Goal: Task Accomplishment & Management: Manage account settings

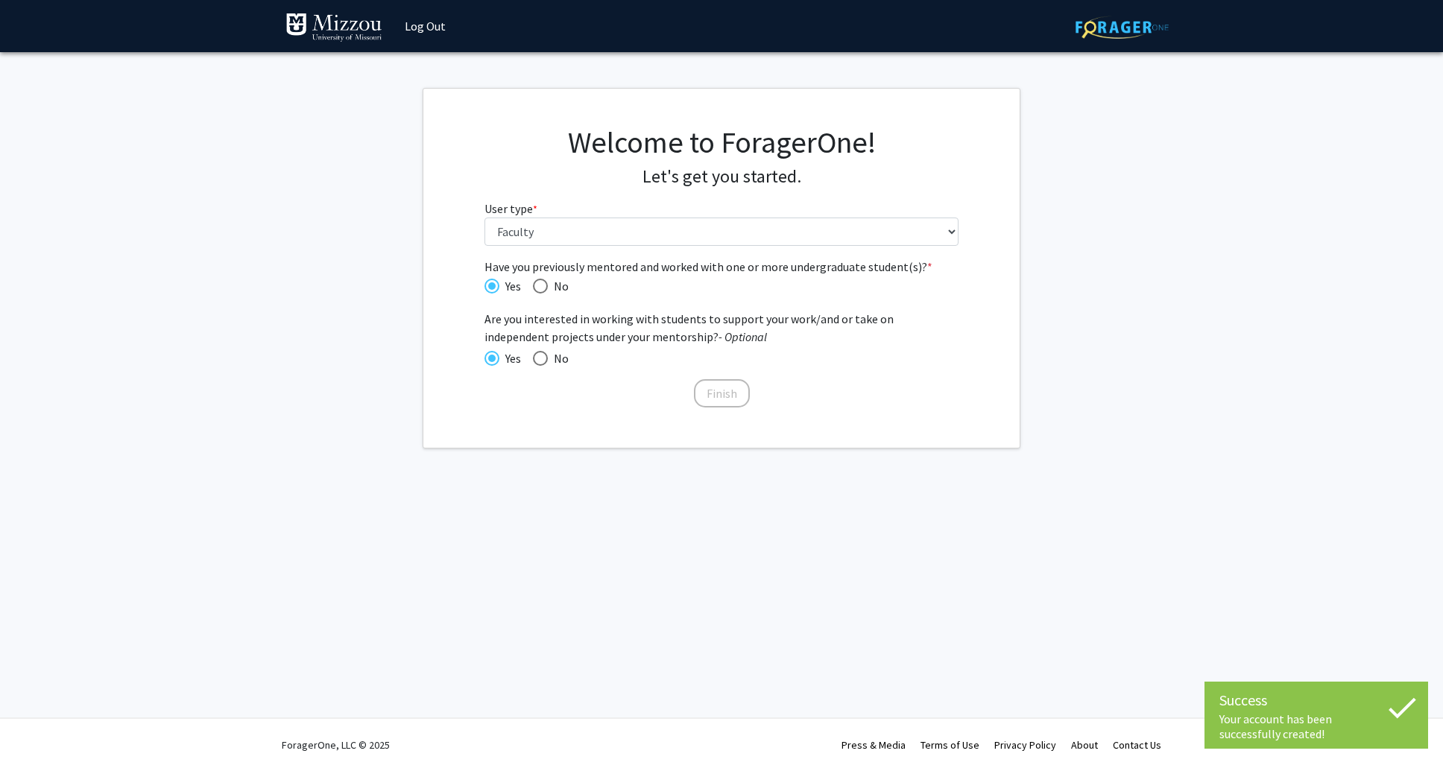
select select "5: faculty"
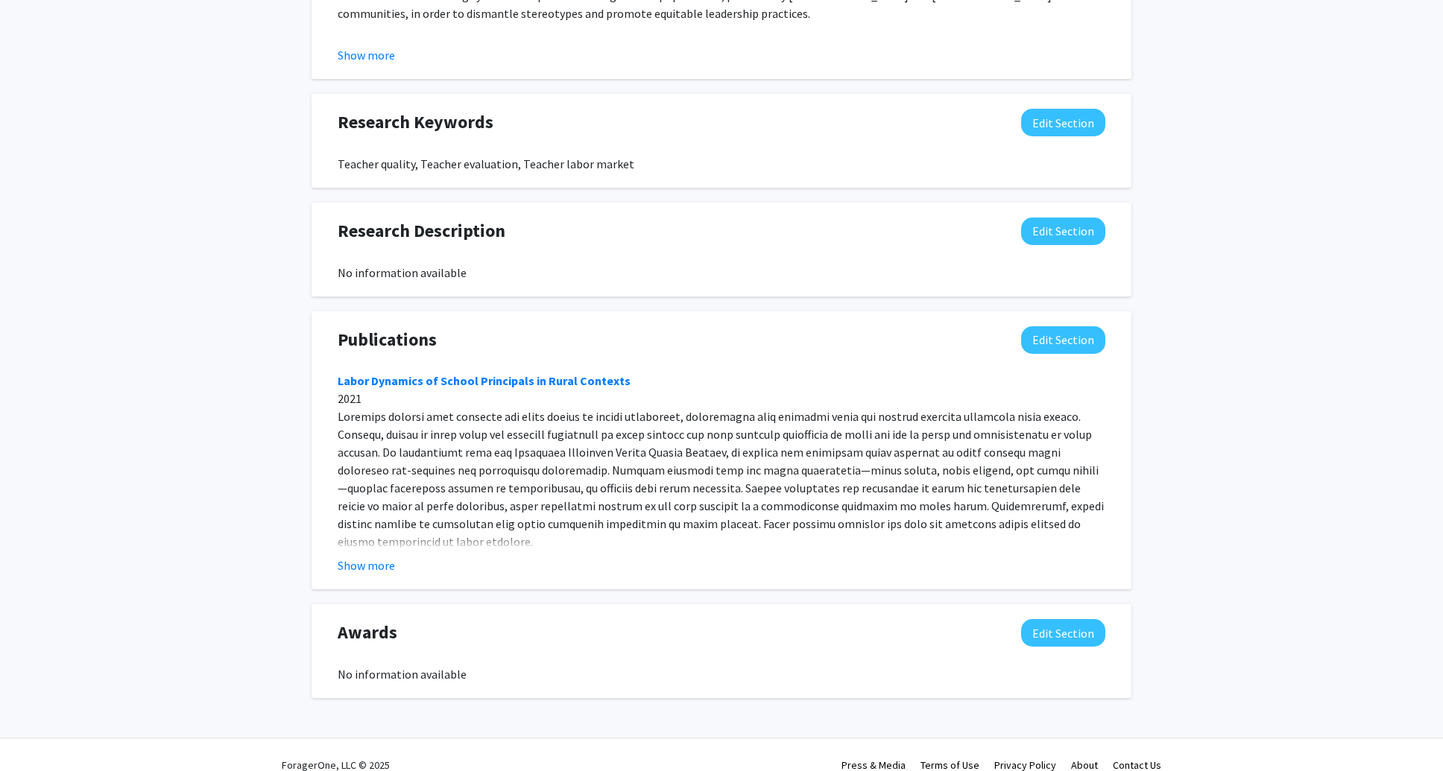
scroll to position [885, 0]
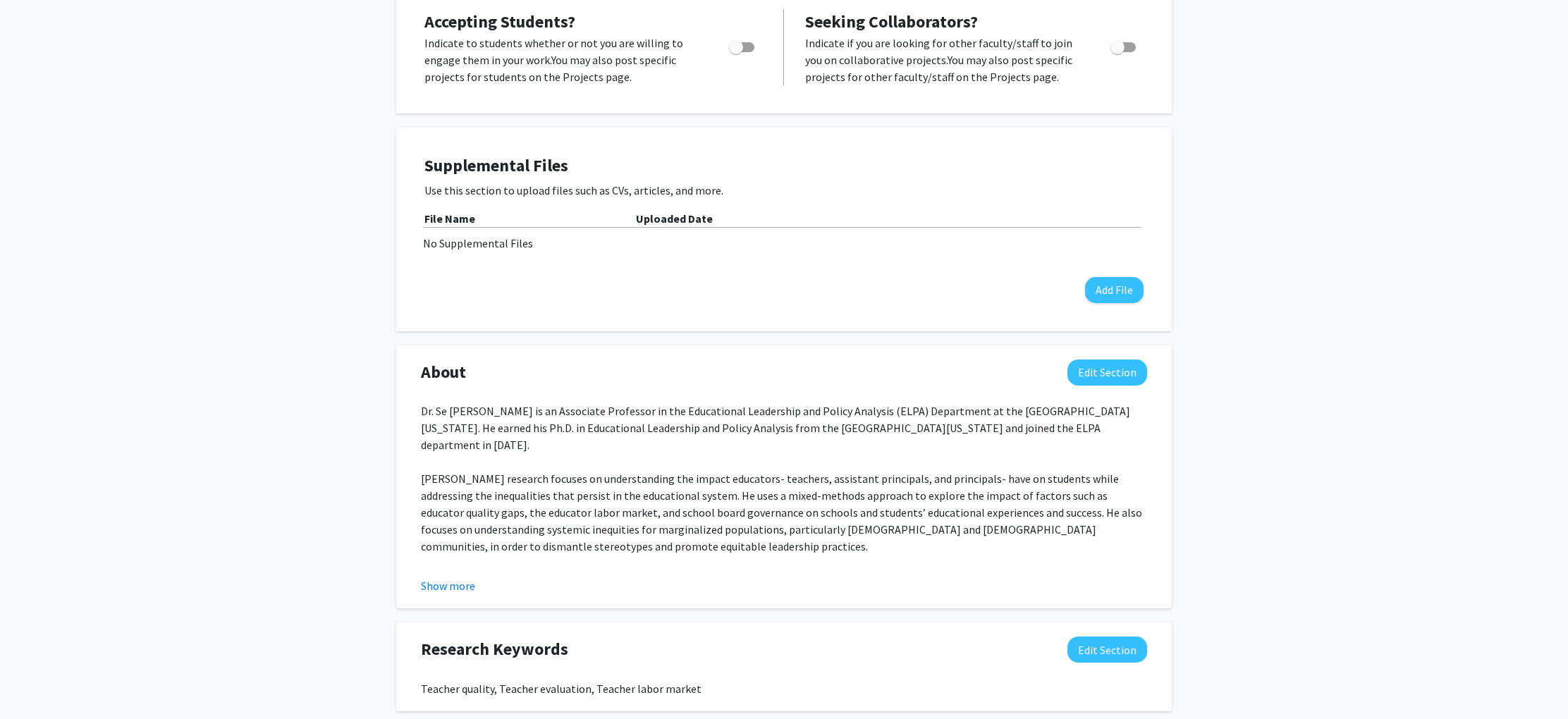
scroll to position [285, 0]
click at [682, 495] on div "Dr. Se [PERSON_NAME] is an Associate Professor in the Educational Leadership an…" at bounding box center [784, 512] width 727 height 220
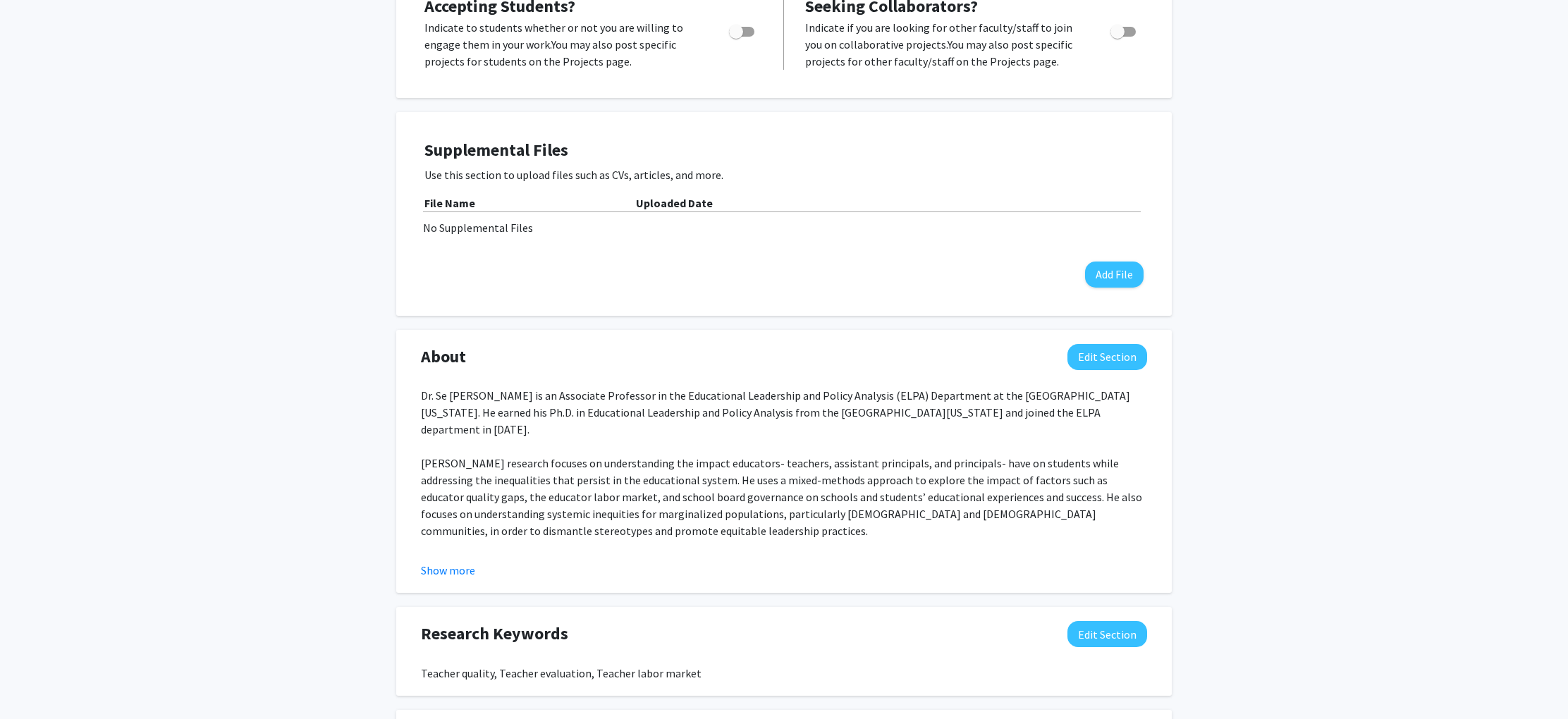
scroll to position [310, 0]
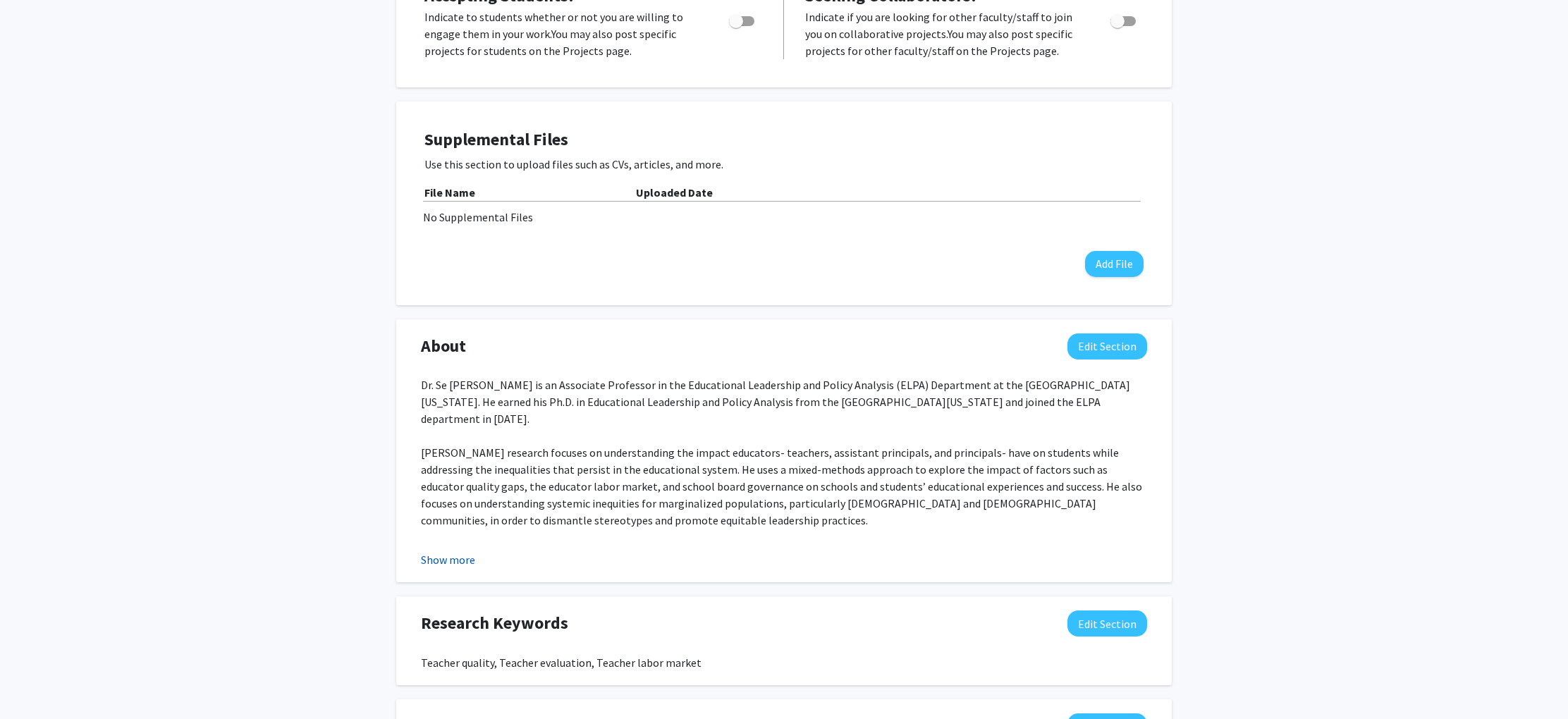
click at [451, 563] on button "Show more" at bounding box center [448, 560] width 54 height 17
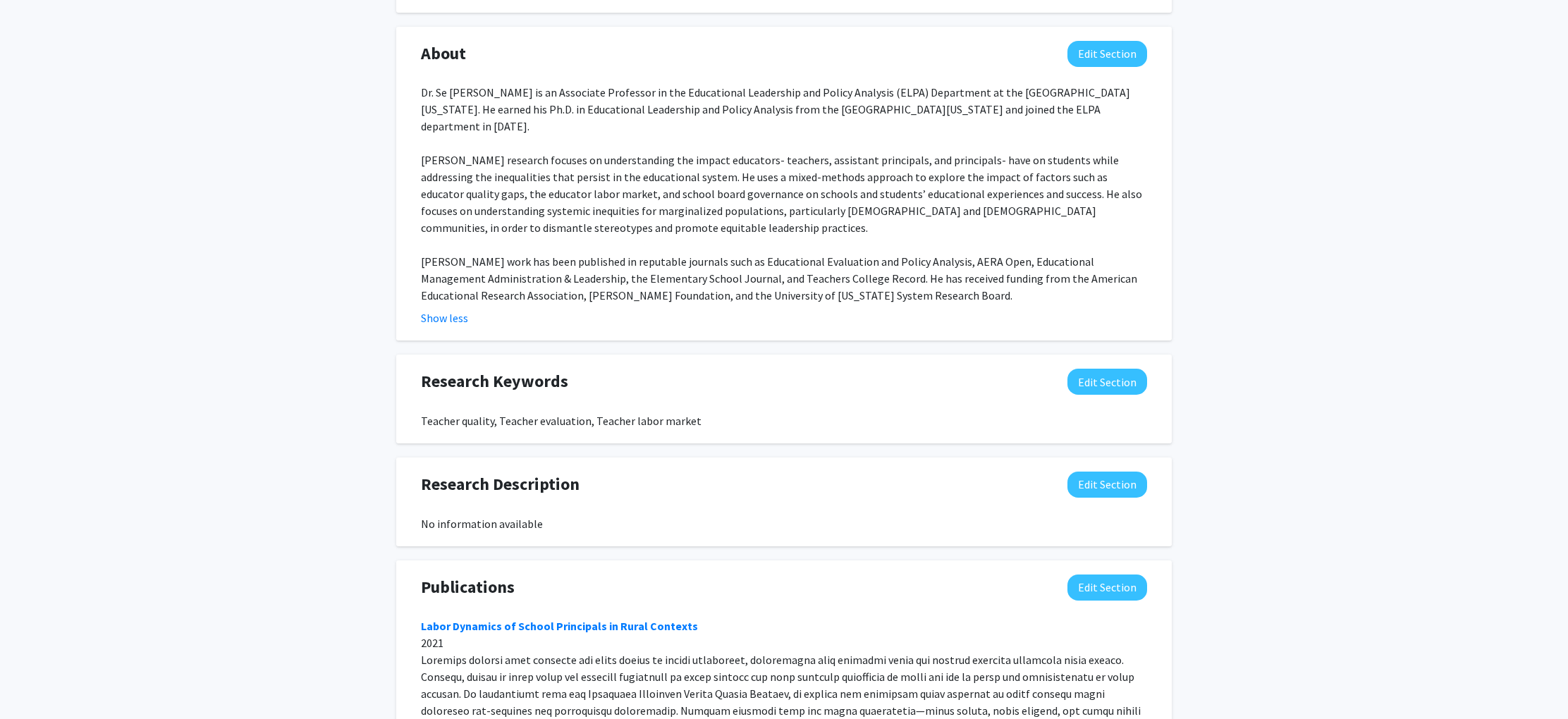
scroll to position [697, 0]
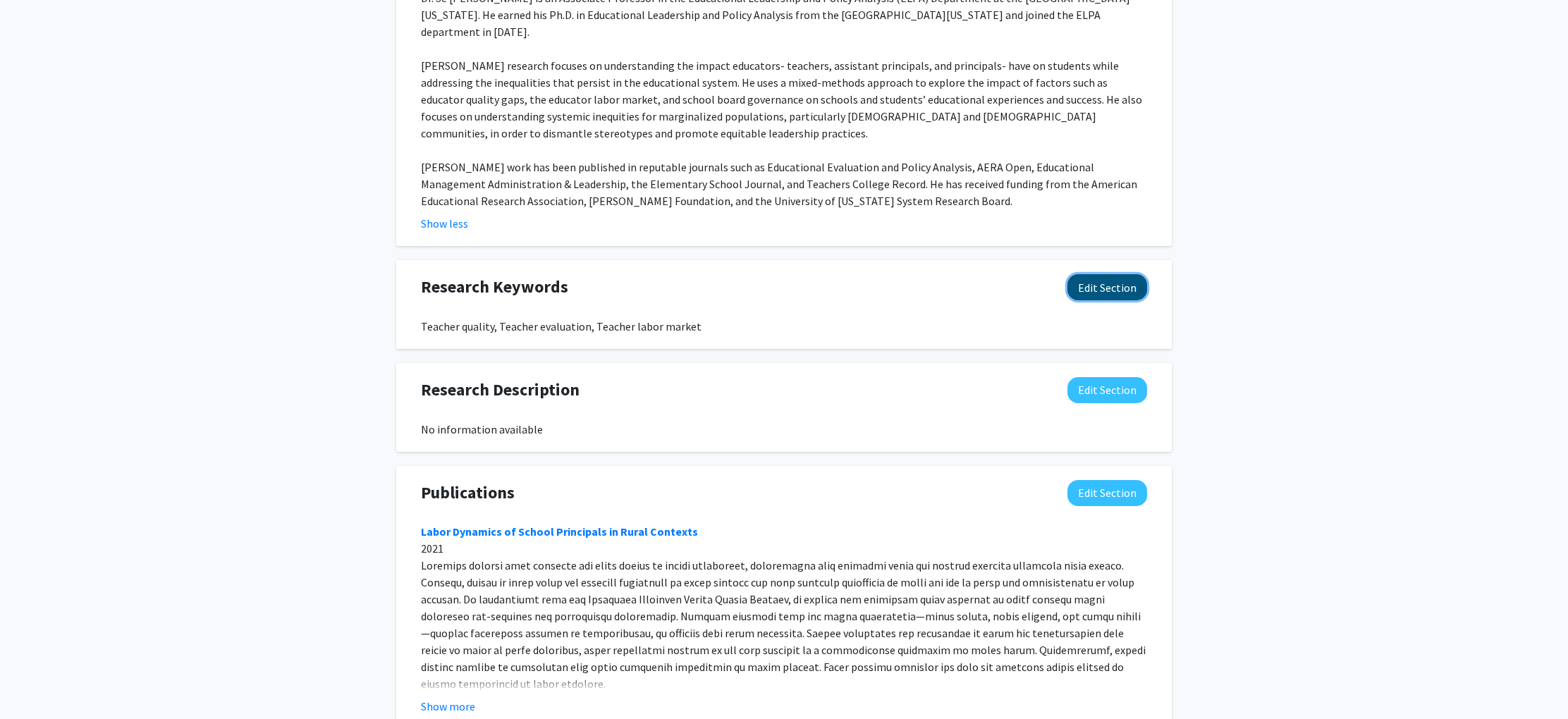
click at [1105, 284] on button "Edit Section" at bounding box center [1107, 288] width 79 height 26
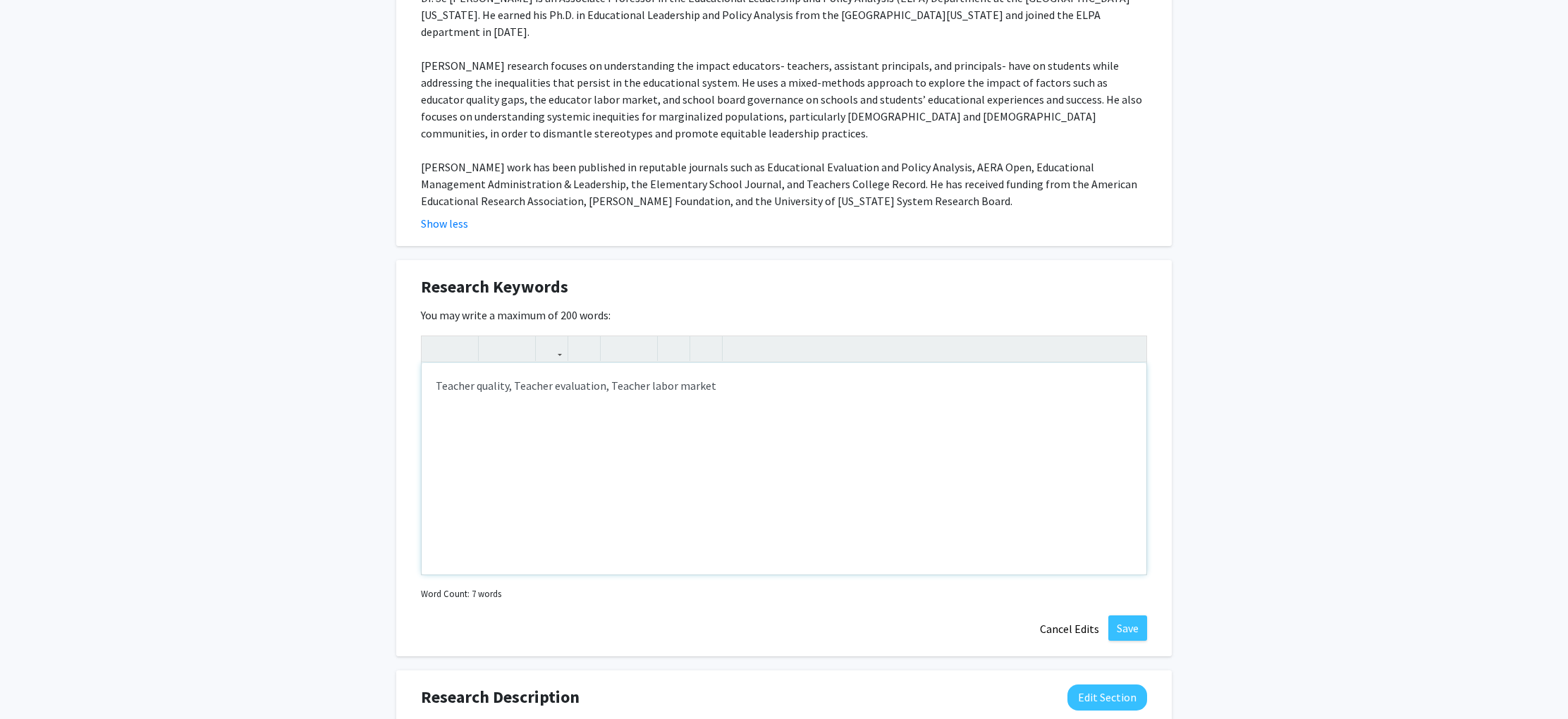
click at [578, 370] on div "Teacher quality, Teacher evaluation, Teacher labor market" at bounding box center [784, 469] width 725 height 212
type textarea "Educator labor market, Leadership, Educational Policy Analysis, Evaluation, Stu…"
click at [456, 373] on div "Educator labor market, Leadership, Educational Policy Analysis, Evaluation, Stu…" at bounding box center [784, 469] width 725 height 212
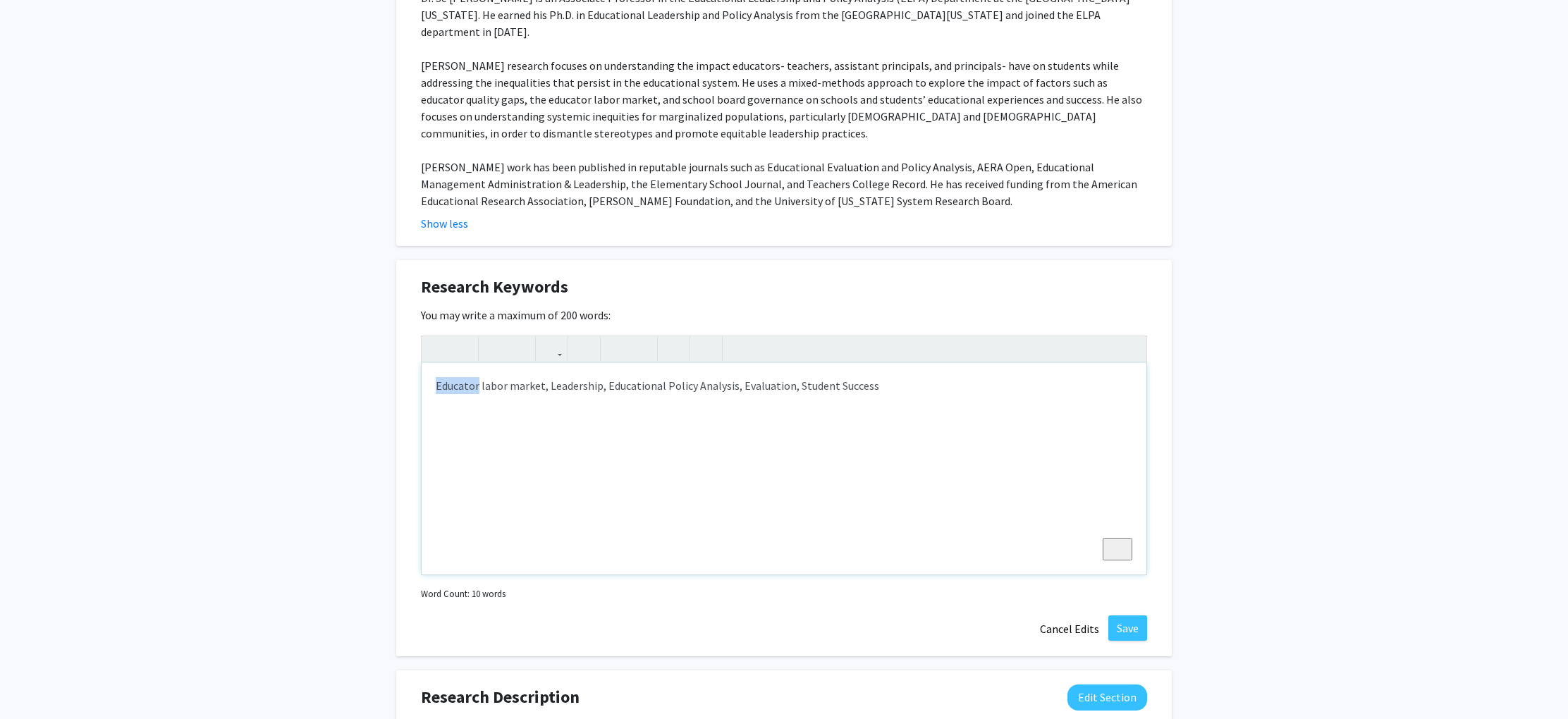
click at [456, 373] on div "Educator labor market, Leadership, Educational Policy Analysis, Evaluation, Stu…" at bounding box center [784, 469] width 725 height 212
copy div "Educator"
click at [1131, 616] on button "Save" at bounding box center [1127, 628] width 39 height 26
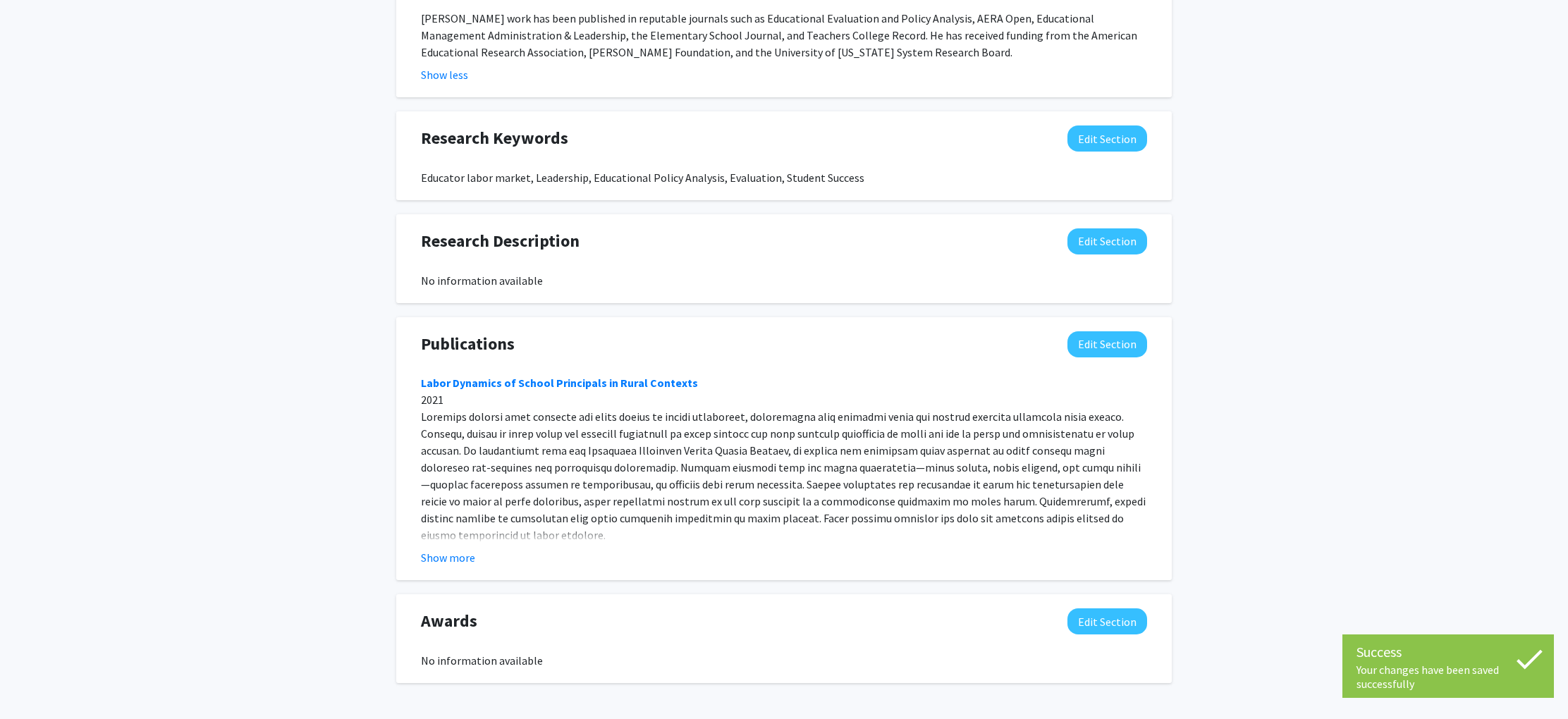
scroll to position [882, 0]
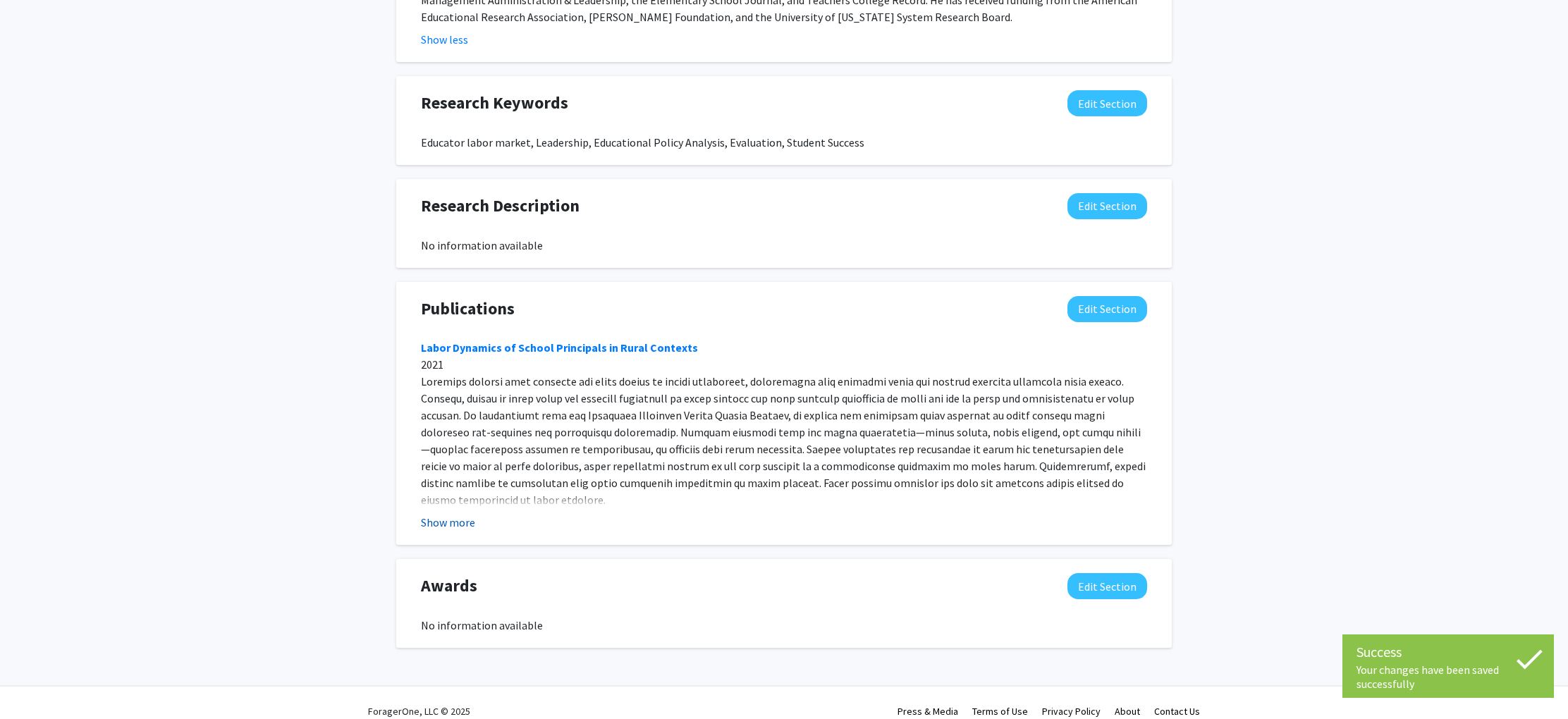
click at [449, 514] on button "Show more" at bounding box center [448, 522] width 54 height 17
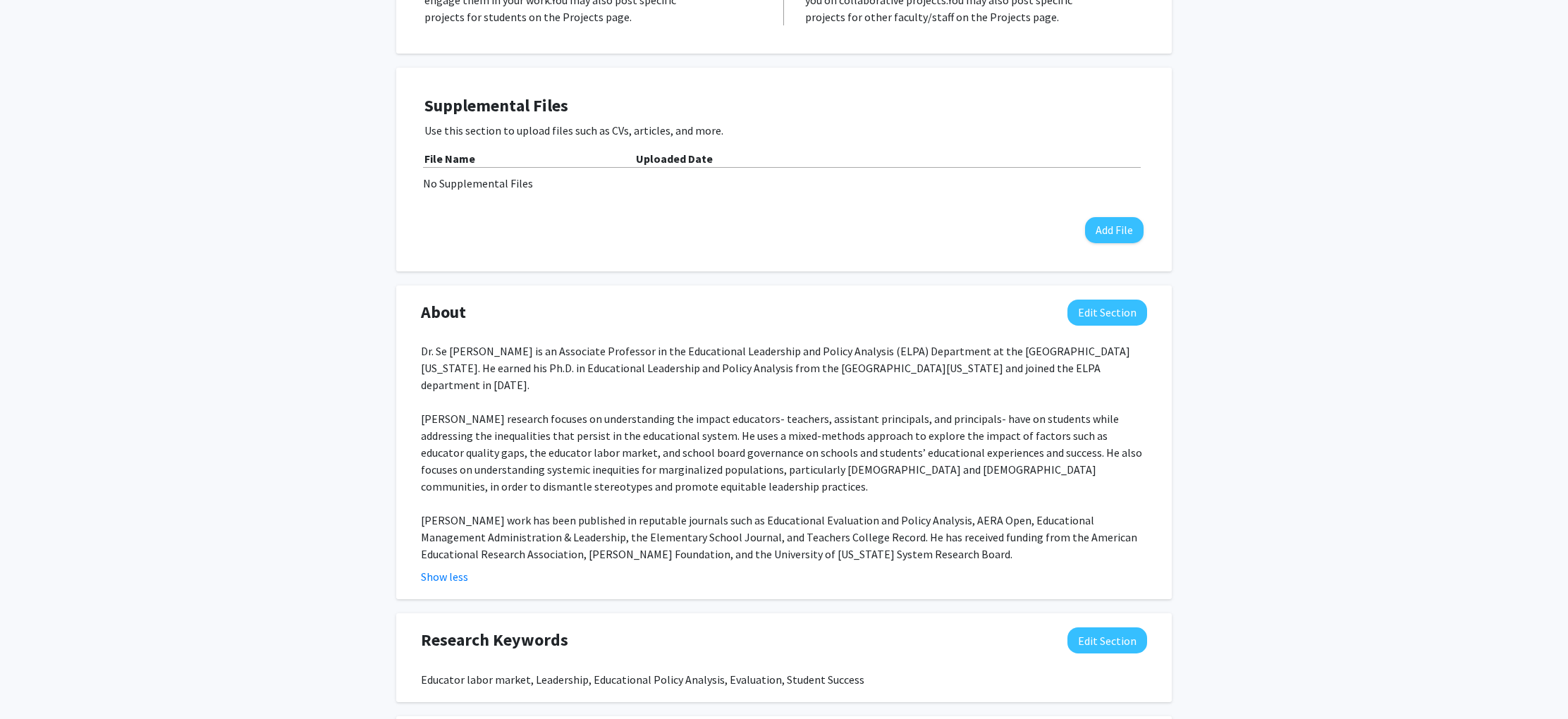
scroll to position [0, 0]
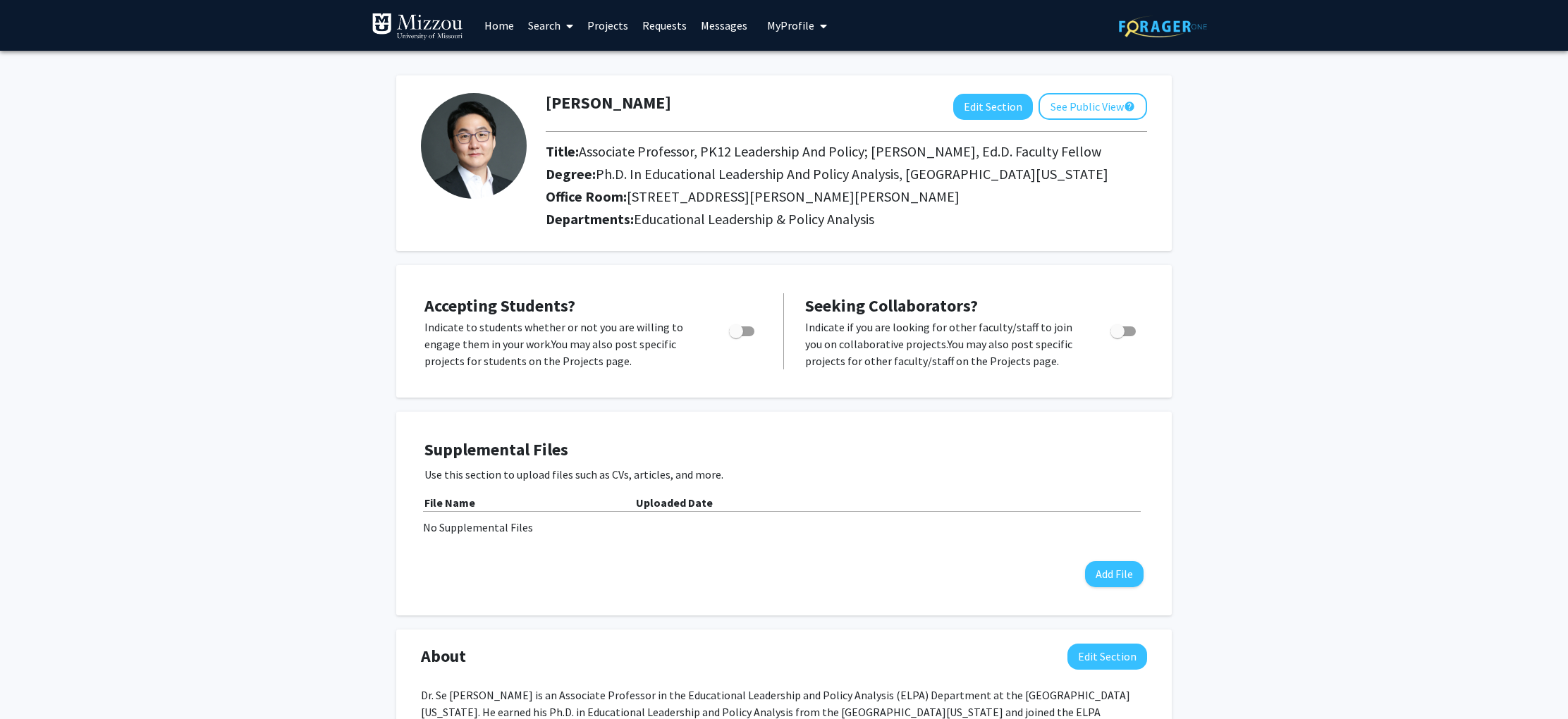
click at [748, 331] on span "Toggle" at bounding box center [742, 331] width 26 height 9
click at [736, 336] on input "Would you like to permit student requests?" at bounding box center [735, 336] width 1 height 1
checkbox input "true"
click at [641, 353] on p "Indicate to students whether or not you are willing to engage them in your work…" at bounding box center [564, 344] width 278 height 51
click at [1120, 334] on span "Toggle" at bounding box center [1118, 331] width 14 height 14
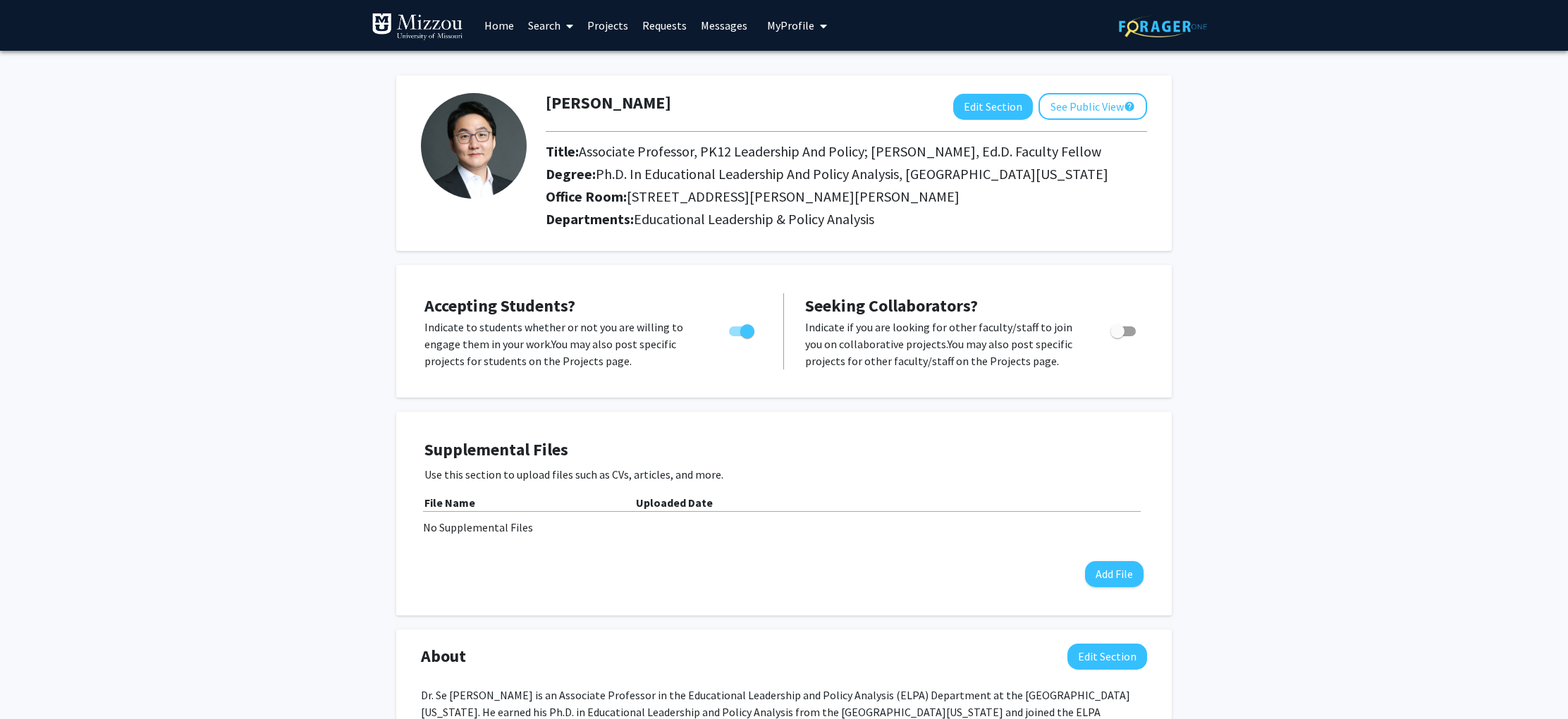
click at [1118, 336] on input "Toggle" at bounding box center [1117, 336] width 1 height 1
checkbox input "true"
click at [1006, 382] on div "Accepting Students? Indicate to students whether or not you are willing to enga…" at bounding box center [784, 331] width 748 height 104
click at [1101, 93] on div "Se [PERSON_NAME] Edit Section See Public View help Title: Associate Professor, …" at bounding box center [784, 164] width 776 height 176
click at [1089, 110] on button "See Public View help" at bounding box center [1093, 106] width 109 height 26
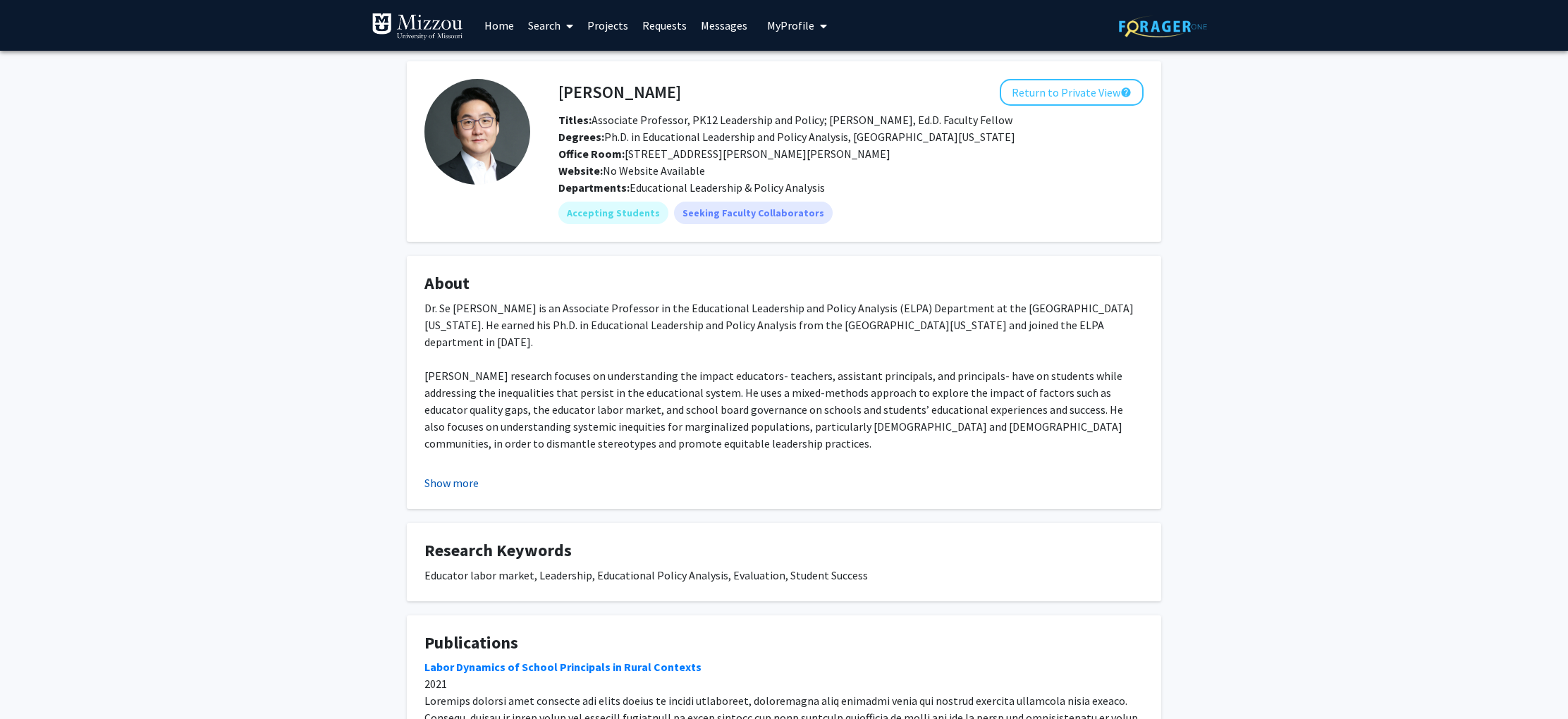
click at [440, 488] on button "Show more" at bounding box center [451, 483] width 54 height 17
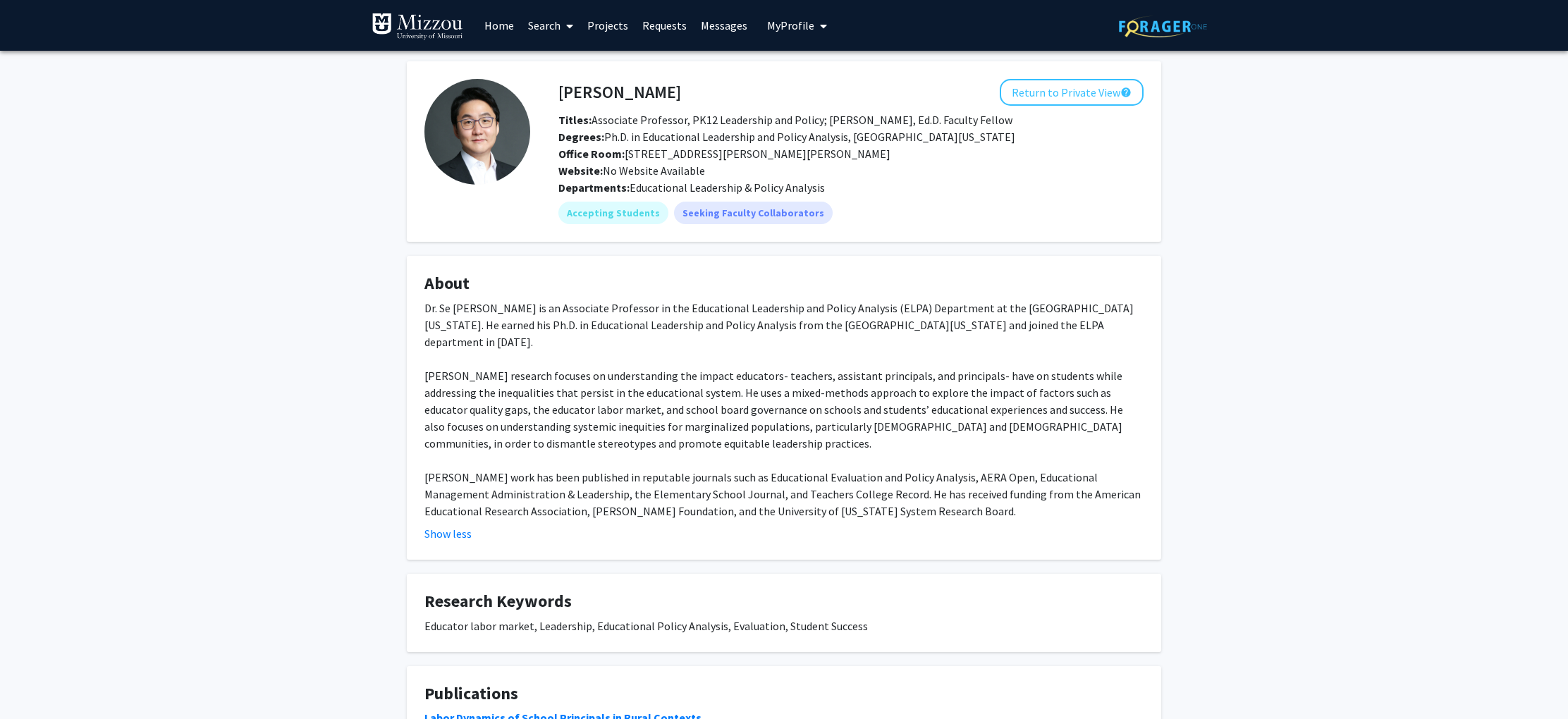
click at [686, 422] on div "Dr. Se [PERSON_NAME] is an Associate Professor in the Educational Leadership an…" at bounding box center [784, 410] width 719 height 220
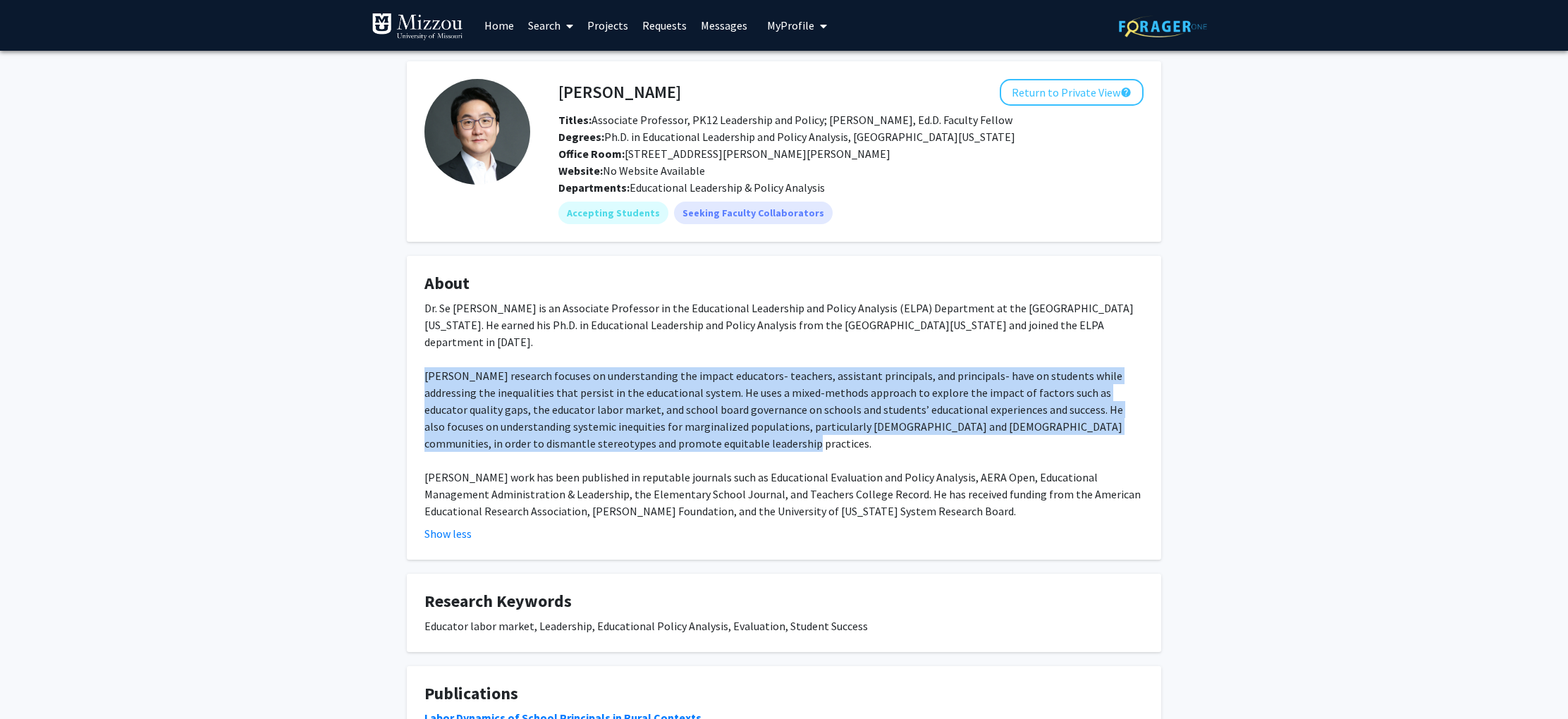
click at [686, 422] on div "Dr. Se [PERSON_NAME] is an Associate Professor in the Educational Leadership an…" at bounding box center [784, 410] width 719 height 220
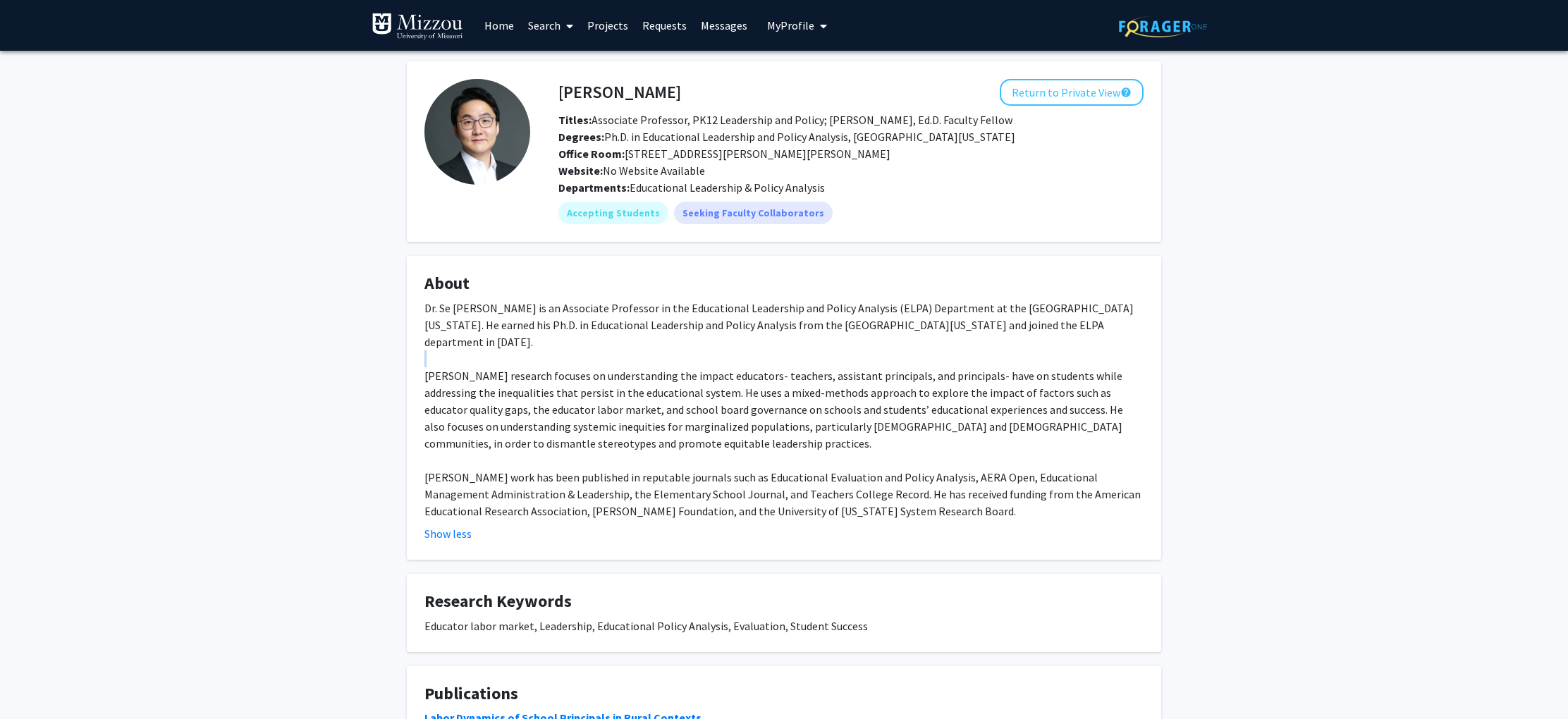
click at [686, 422] on div "Dr. Se [PERSON_NAME] is an Associate Professor in the Educational Leadership an…" at bounding box center [784, 410] width 719 height 220
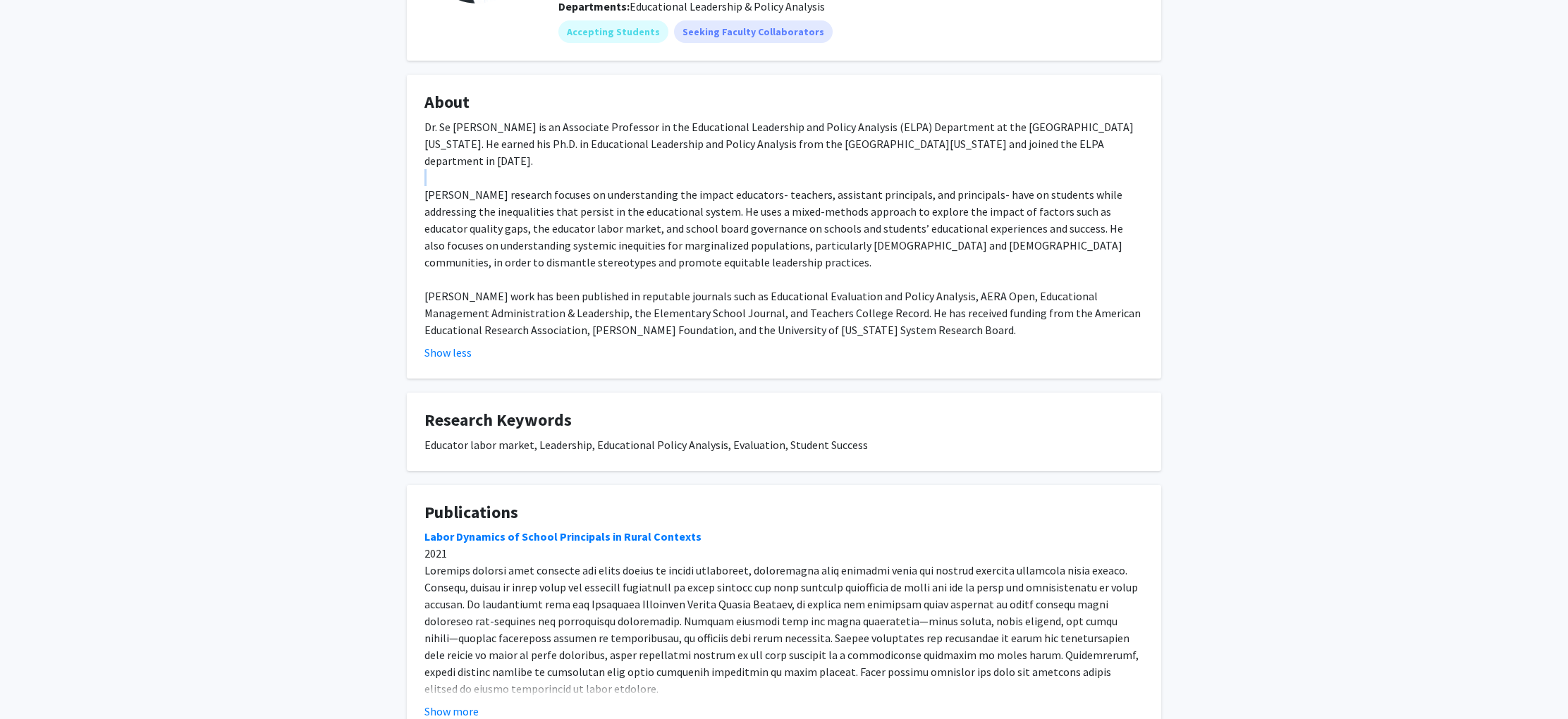
scroll to position [272, 0]
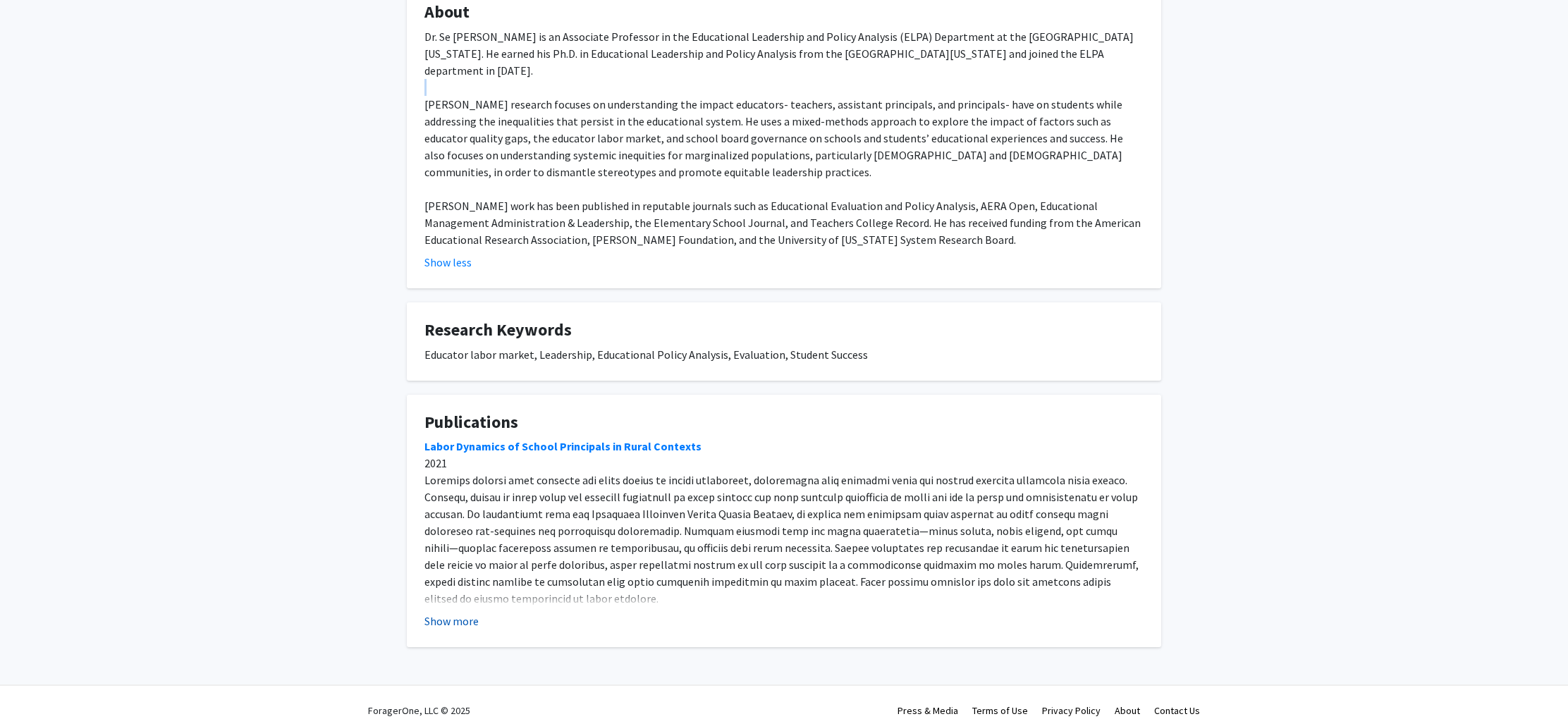
click at [472, 613] on button "Show more" at bounding box center [451, 622] width 54 height 17
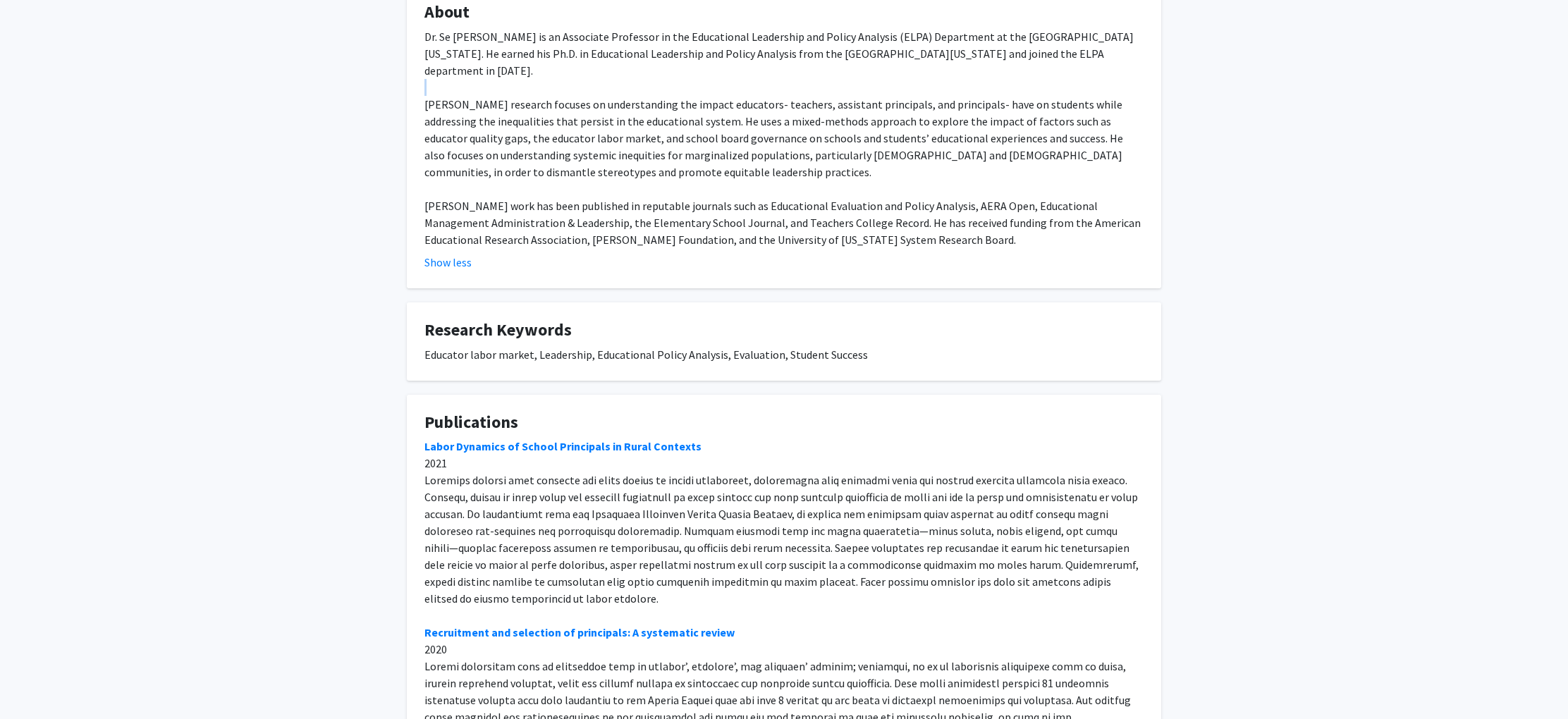
scroll to position [0, 0]
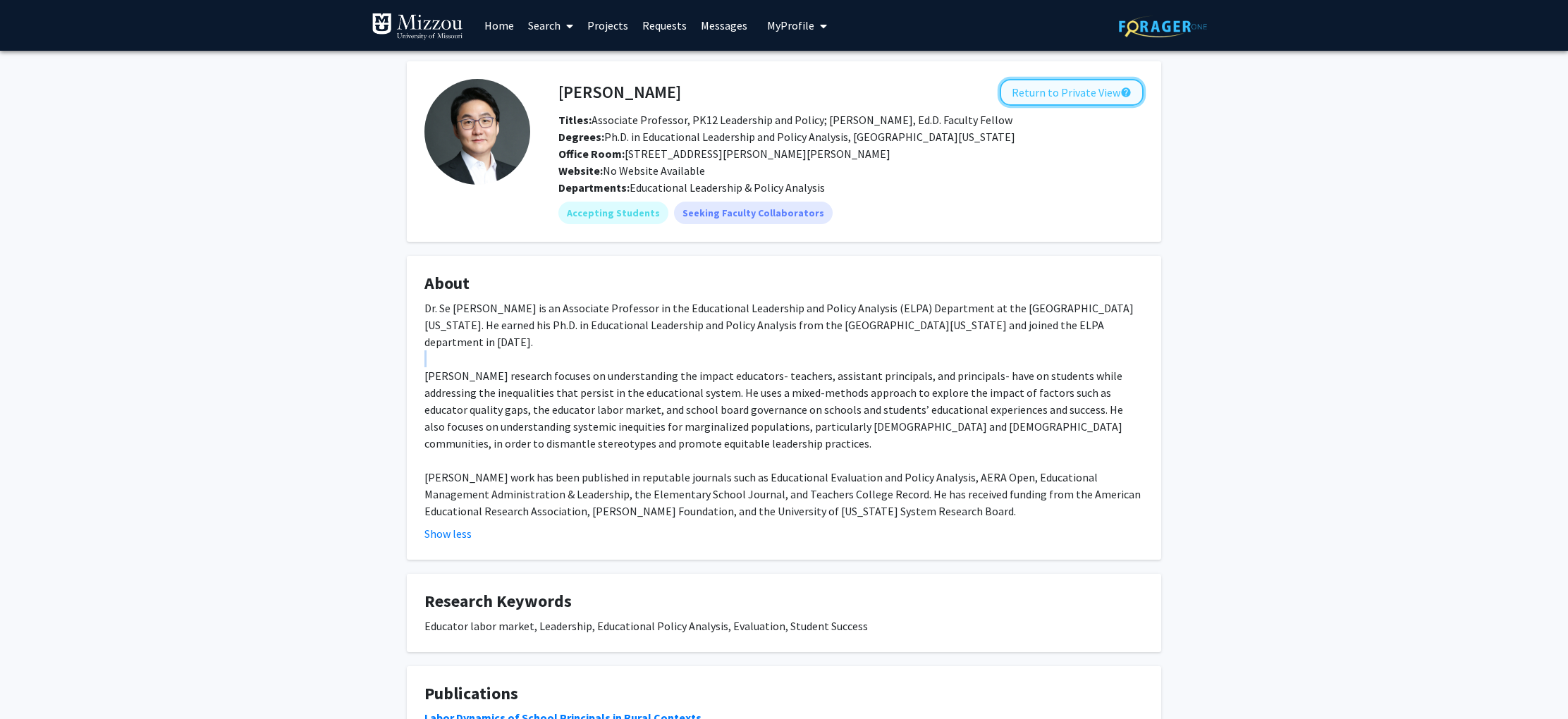
click at [1062, 96] on button "Return to Private View help" at bounding box center [1072, 92] width 144 height 26
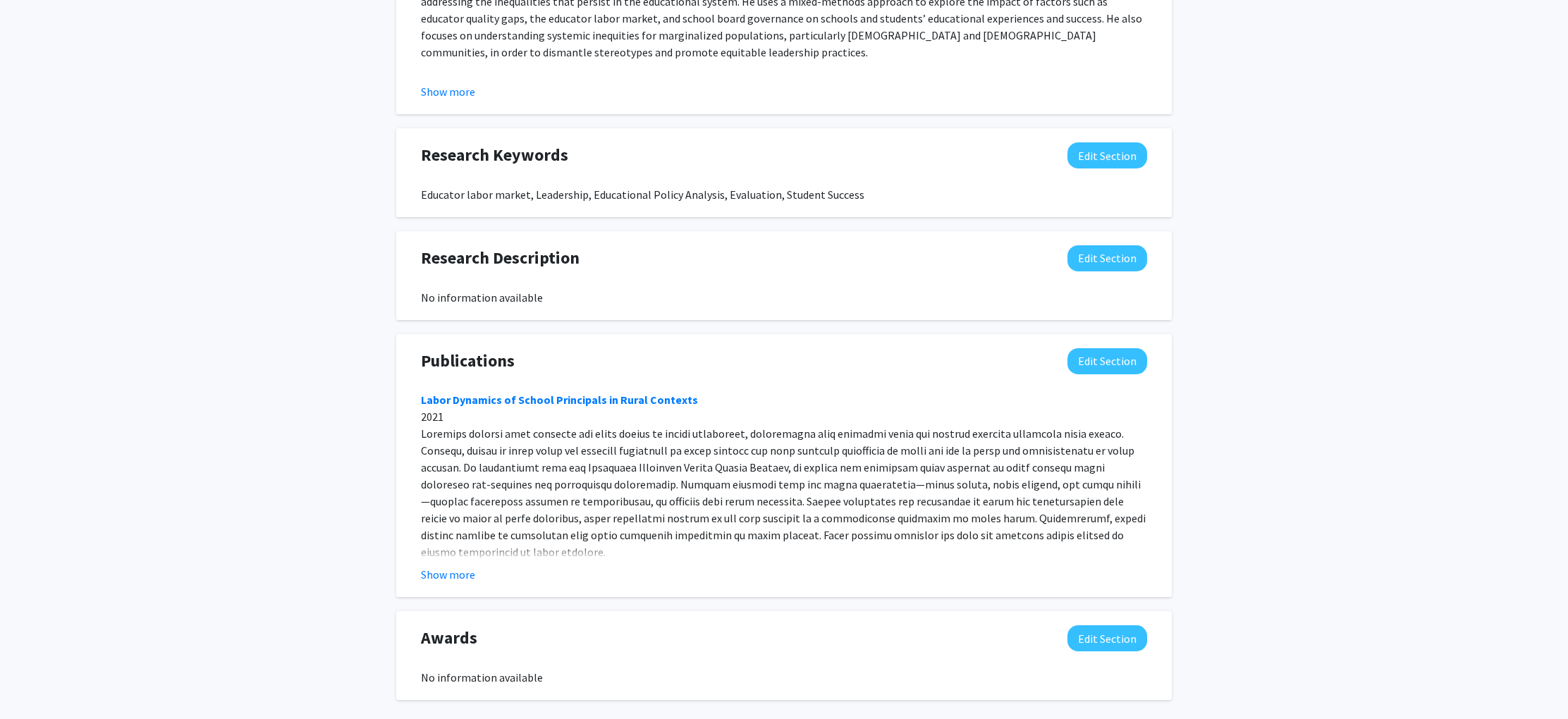
scroll to position [848, 0]
